Goal: Information Seeking & Learning: Learn about a topic

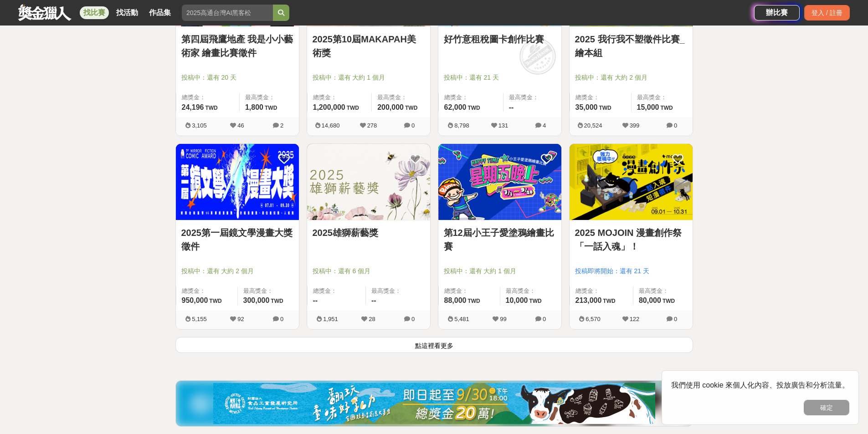
scroll to position [1093, 0]
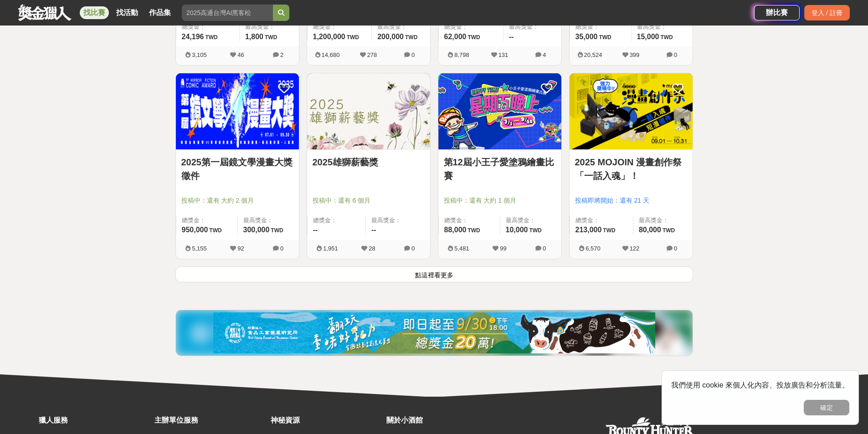
click at [420, 277] on button "點這裡看更多" at bounding box center [433, 274] width 517 height 16
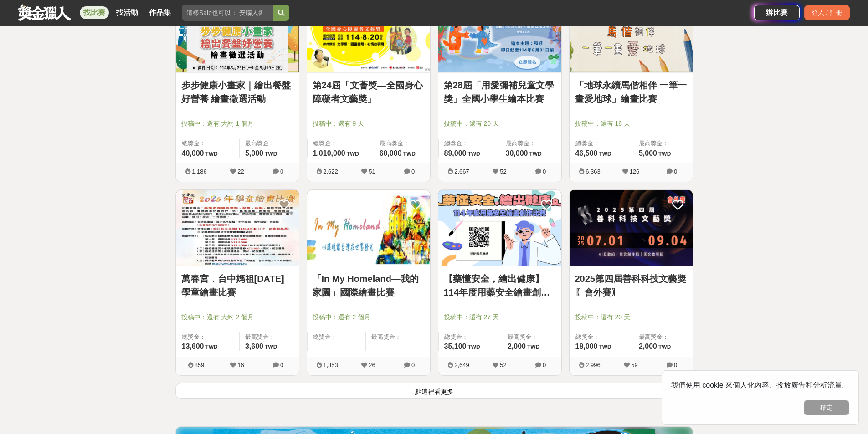
scroll to position [2141, 0]
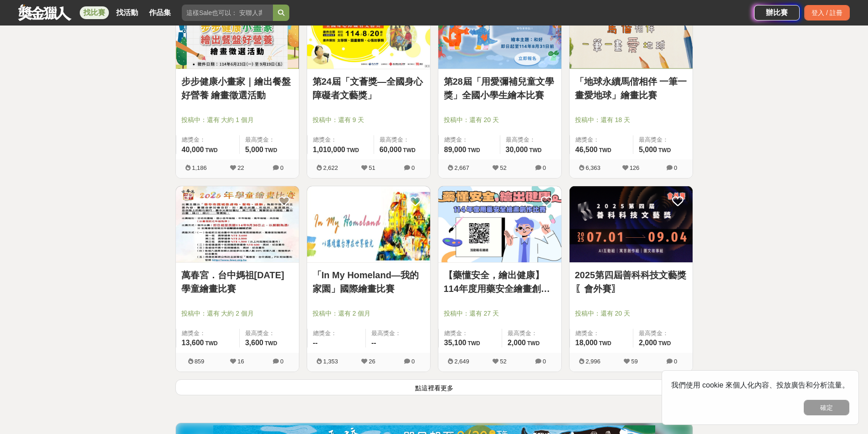
click at [430, 384] on button "點這裡看更多" at bounding box center [433, 387] width 517 height 16
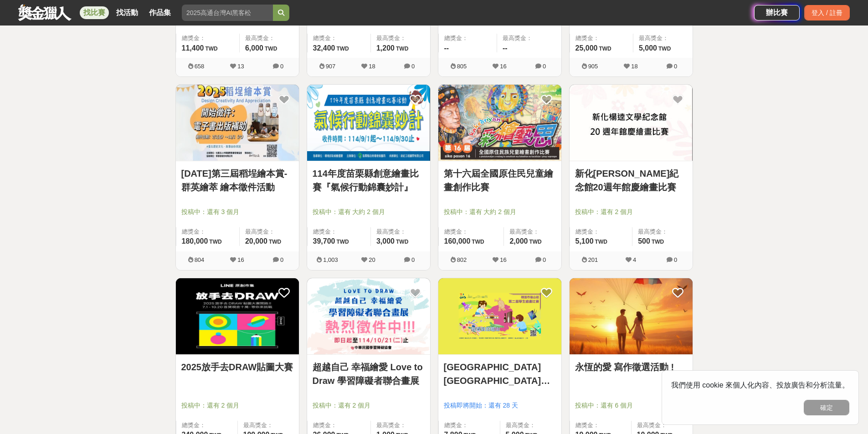
scroll to position [3280, 0]
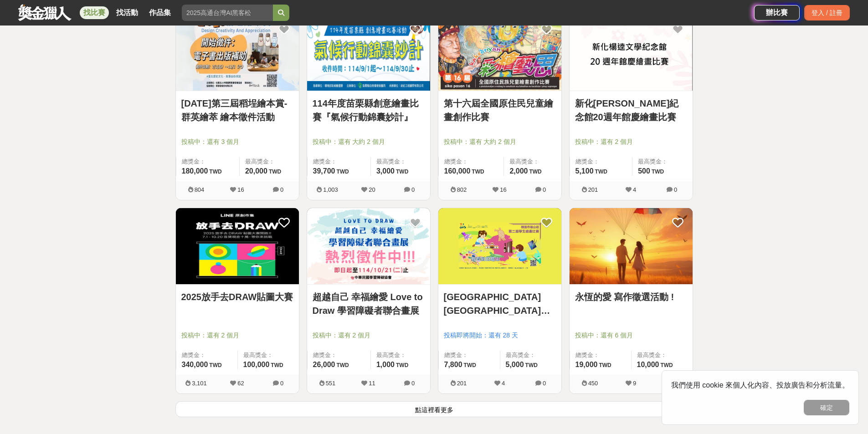
click at [444, 405] on button "點這裡看更多" at bounding box center [433, 409] width 517 height 16
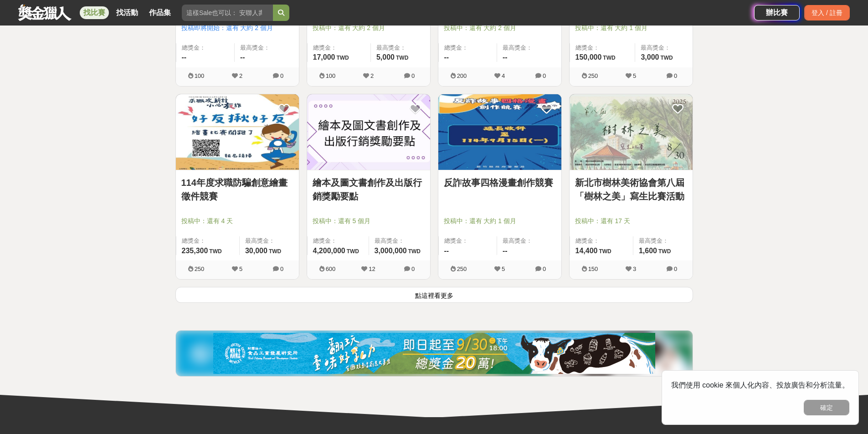
scroll to position [4555, 0]
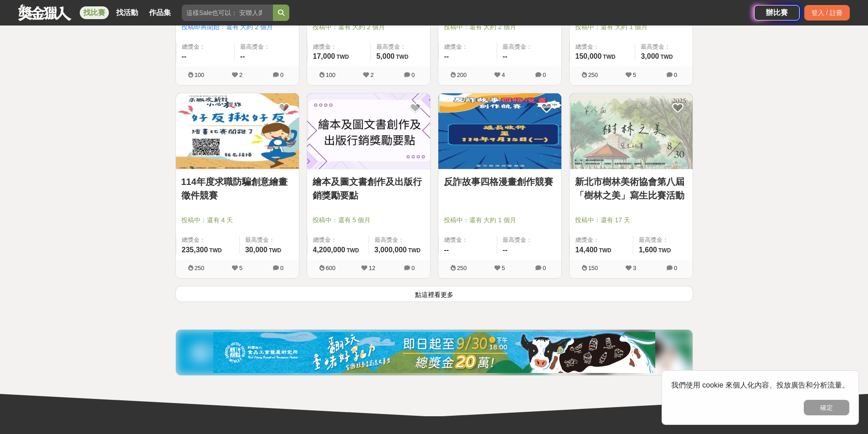
click at [426, 296] on button "點這裡看更多" at bounding box center [433, 294] width 517 height 16
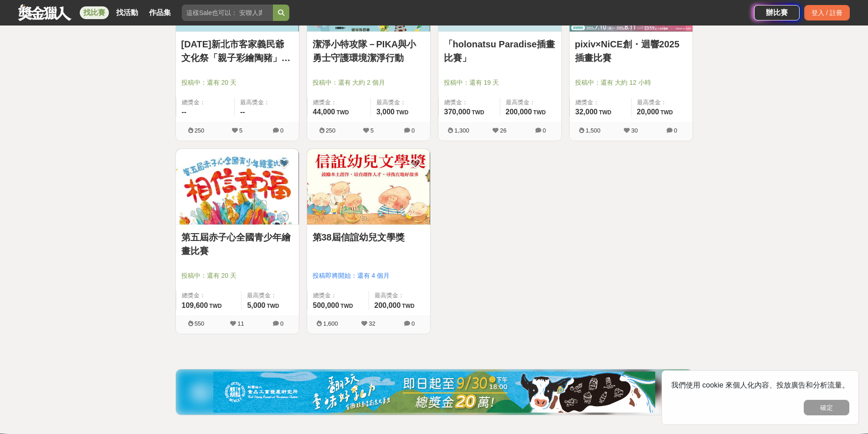
scroll to position [5694, 0]
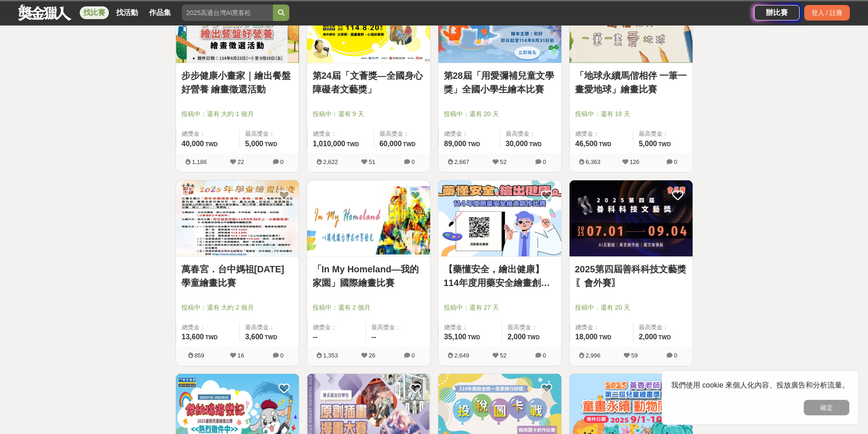
scroll to position [2141, 0]
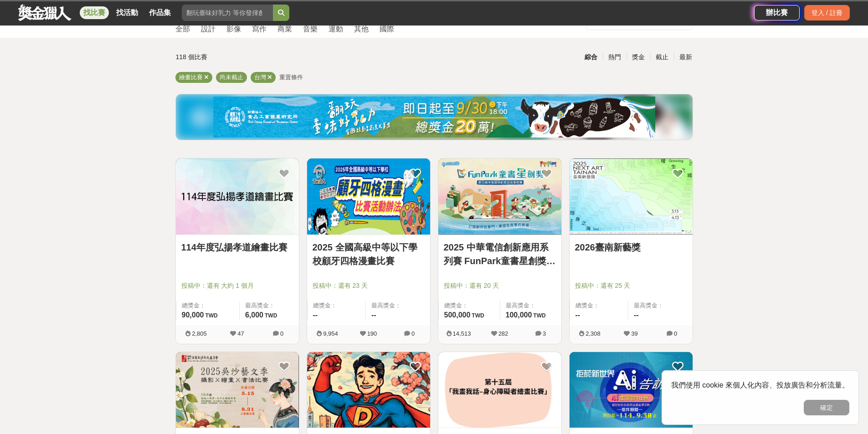
scroll to position [1093, 0]
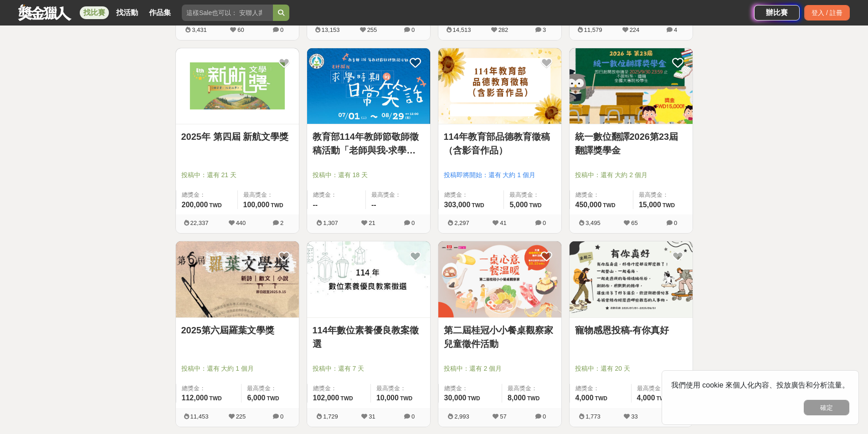
scroll to position [1048, 0]
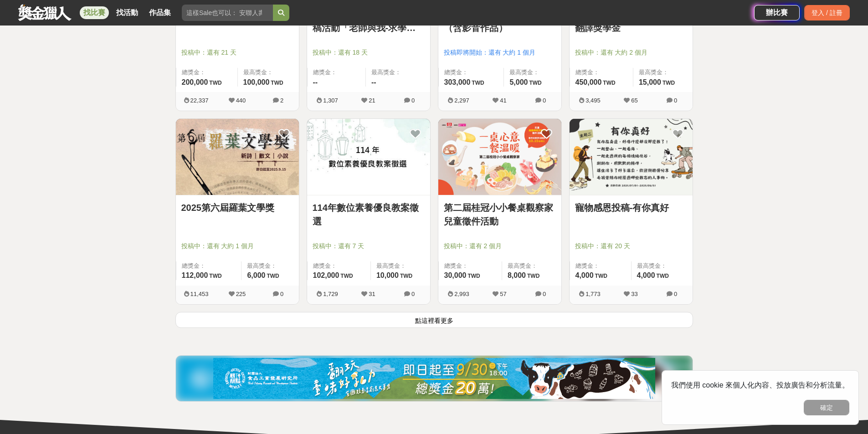
click at [419, 317] on button "點這裡看更多" at bounding box center [433, 320] width 517 height 16
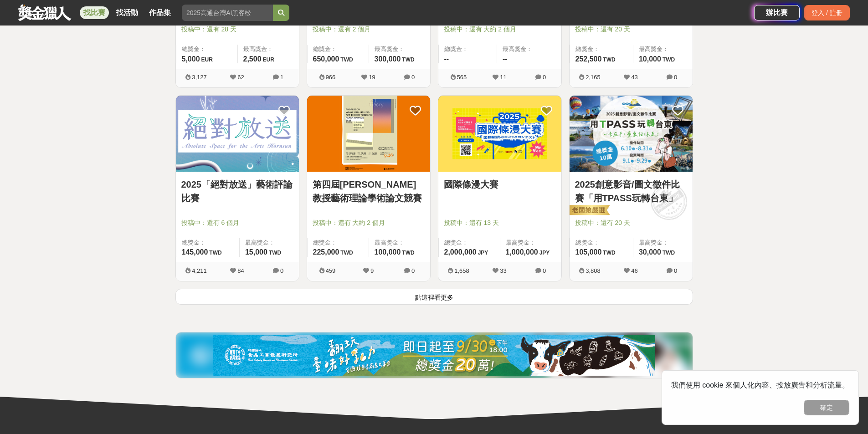
scroll to position [2232, 0]
click at [433, 296] on button "點這裡看更多" at bounding box center [433, 296] width 517 height 16
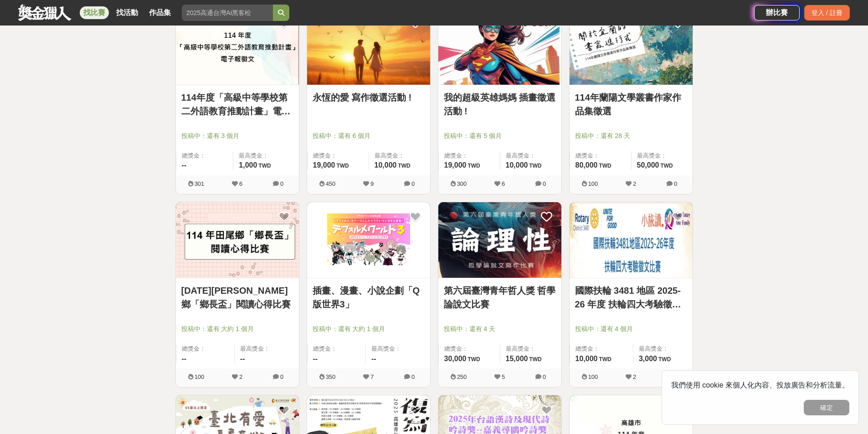
scroll to position [2915, 0]
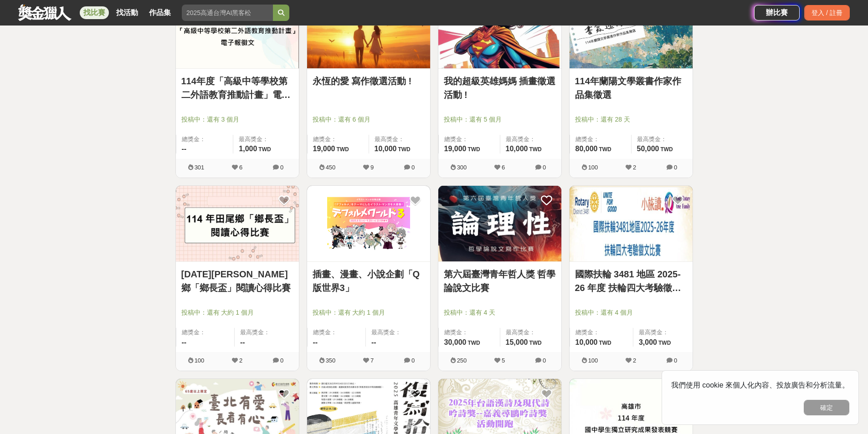
click at [639, 277] on link "國際扶輪 3481 地區 2025-26 年度 扶輪四大考驗徵文比賽" at bounding box center [631, 280] width 112 height 27
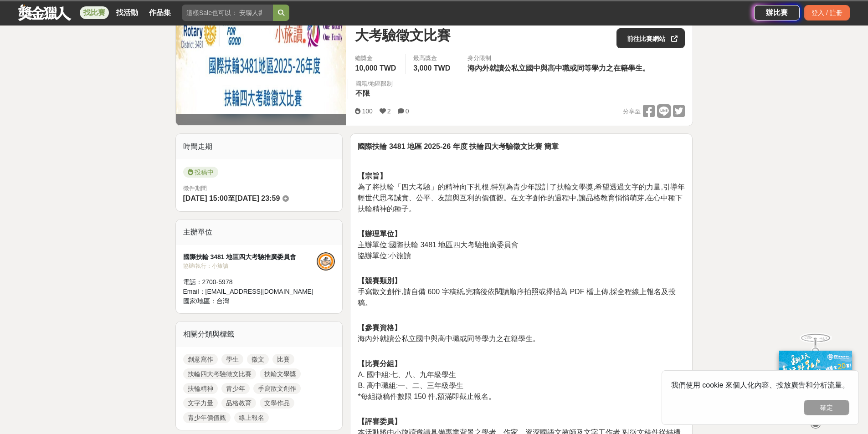
scroll to position [137, 0]
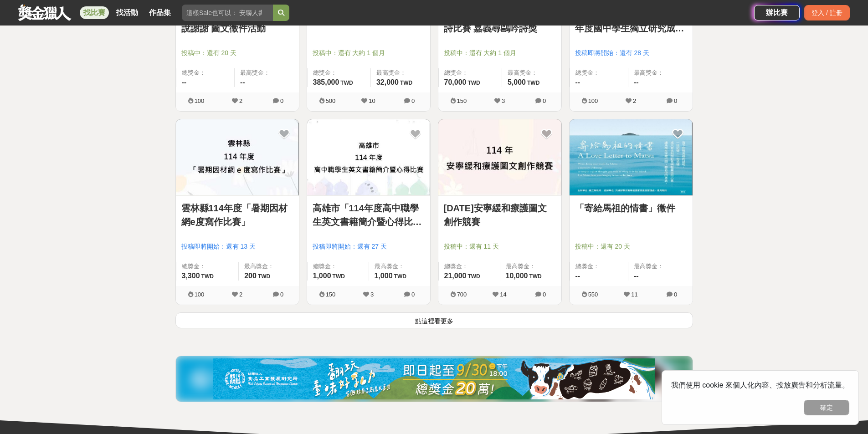
scroll to position [3416, 0]
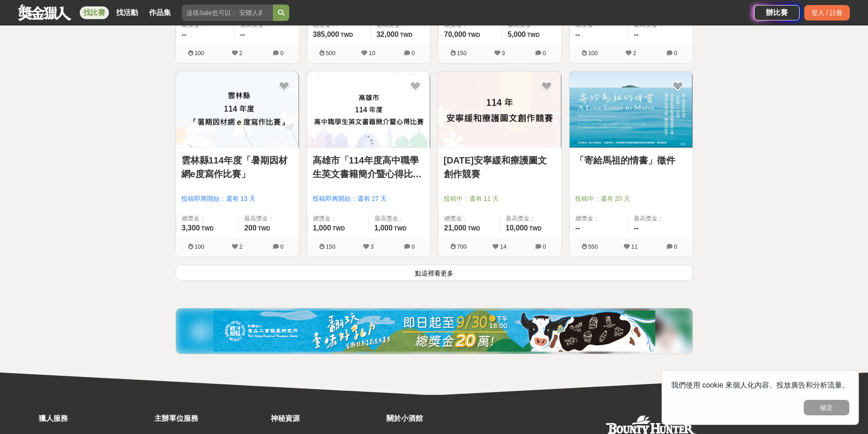
click at [445, 273] on button "點這裡看更多" at bounding box center [433, 273] width 517 height 16
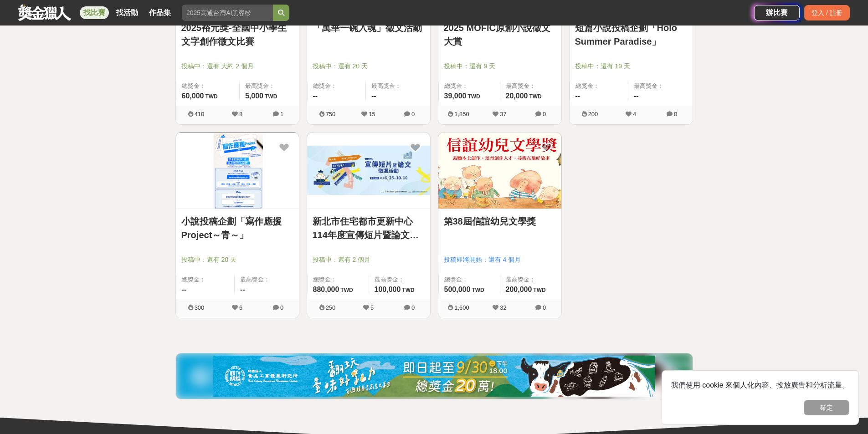
scroll to position [4145, 0]
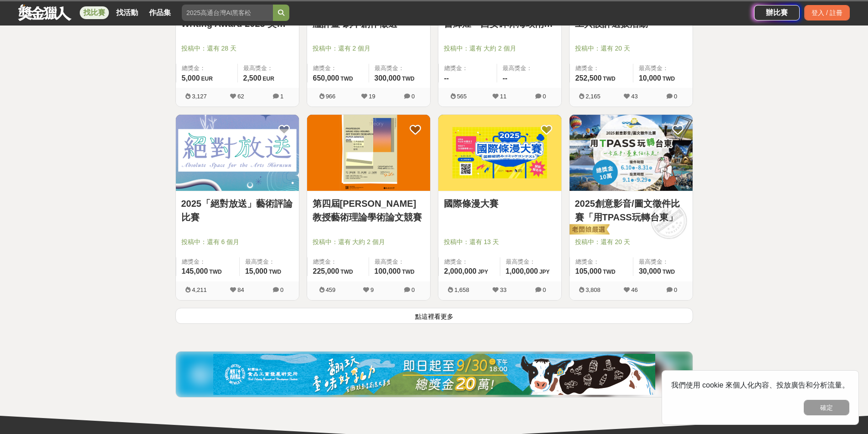
scroll to position [1048, 0]
